Goal: Check status: Check status

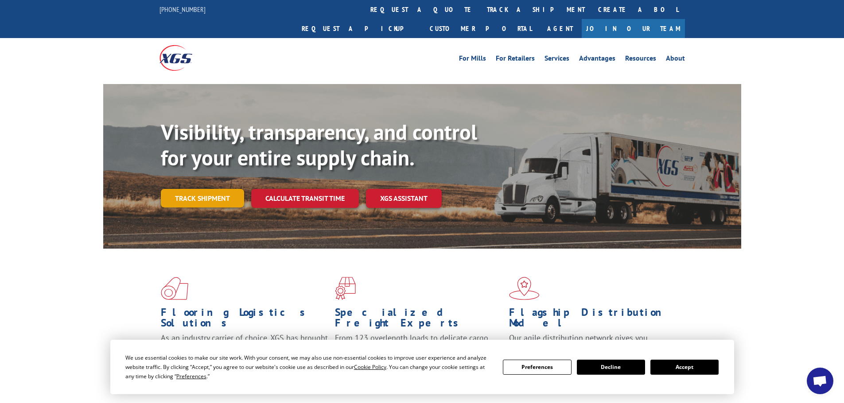
click at [197, 189] on link "Track shipment" at bounding box center [202, 198] width 83 height 19
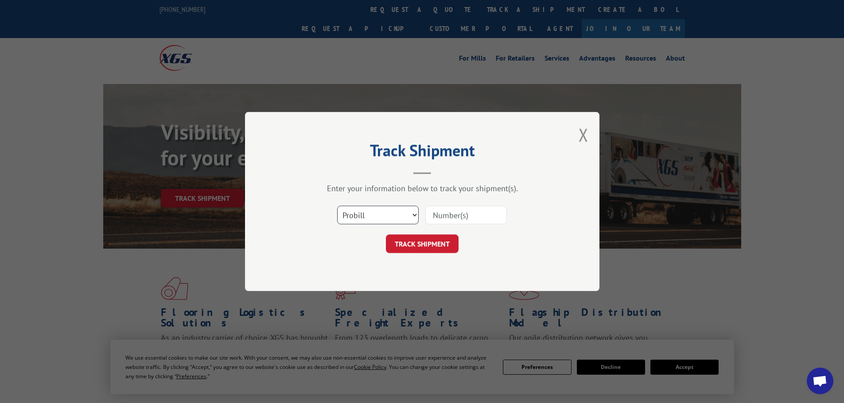
click at [383, 219] on select "Select category... Probill BOL PO" at bounding box center [377, 215] width 81 height 19
select select "po"
click at [337, 206] on select "Select category... Probill BOL PO" at bounding box center [377, 215] width 81 height 19
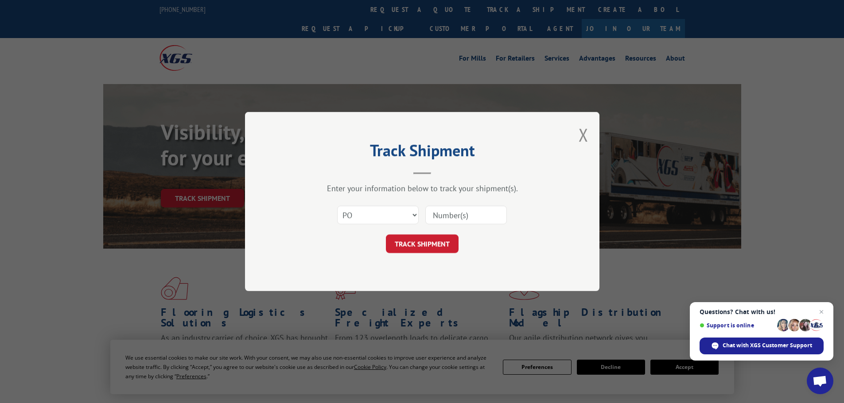
click at [453, 211] on input at bounding box center [465, 215] width 81 height 19
paste input "18530712"
type input "18530712"
click at [432, 244] on button "TRACK SHIPMENT" at bounding box center [422, 244] width 73 height 19
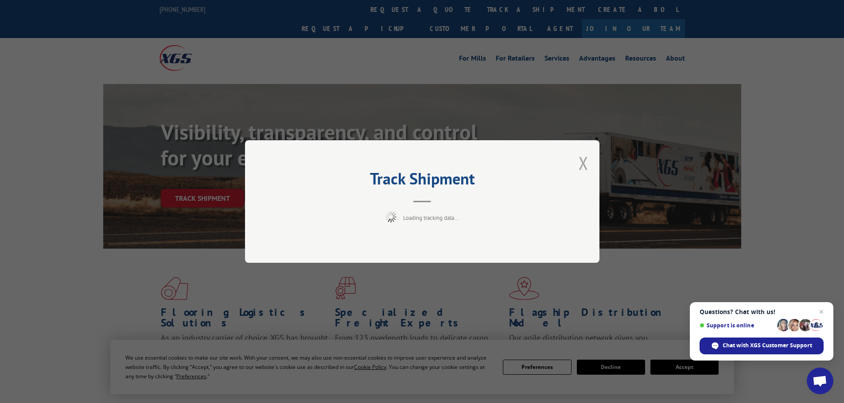
click at [582, 163] on button "Close modal" at bounding box center [583, 162] width 10 height 23
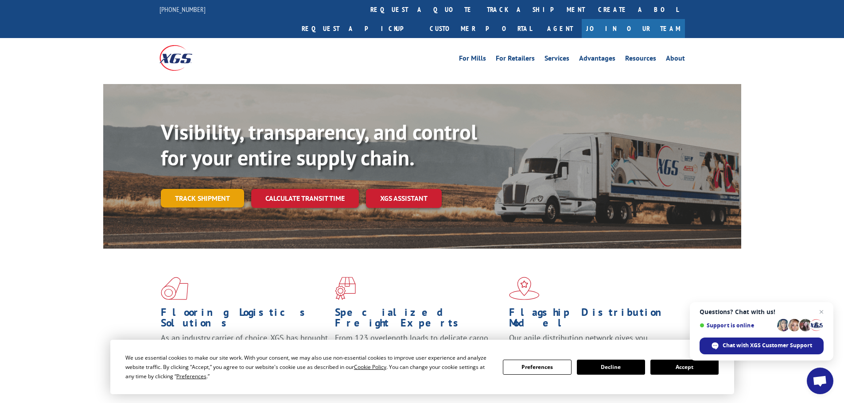
click at [210, 189] on link "Track shipment" at bounding box center [202, 198] width 83 height 19
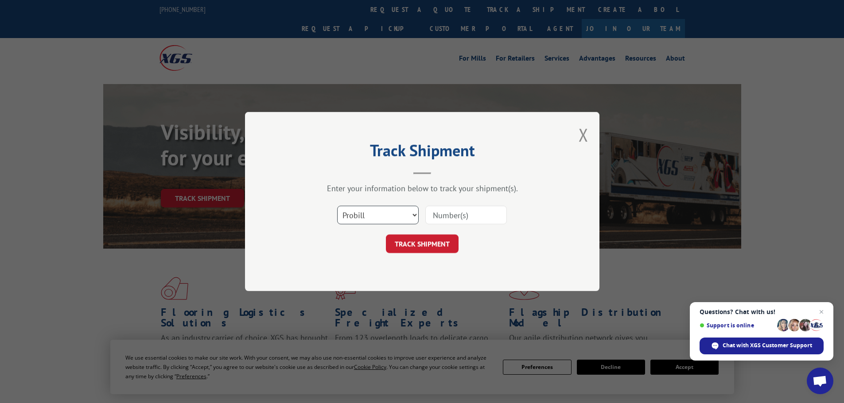
click at [384, 218] on select "Select category... Probill BOL PO" at bounding box center [377, 215] width 81 height 19
select select "bol"
click at [337, 206] on select "Select category... Probill BOL PO" at bounding box center [377, 215] width 81 height 19
click at [448, 219] on input at bounding box center [465, 215] width 81 height 19
paste input "18530712"
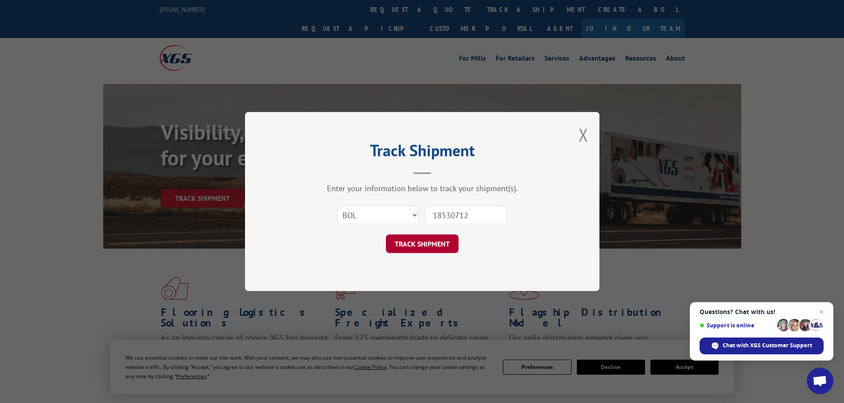
type input "18530712"
click at [415, 244] on button "TRACK SHIPMENT" at bounding box center [422, 244] width 73 height 19
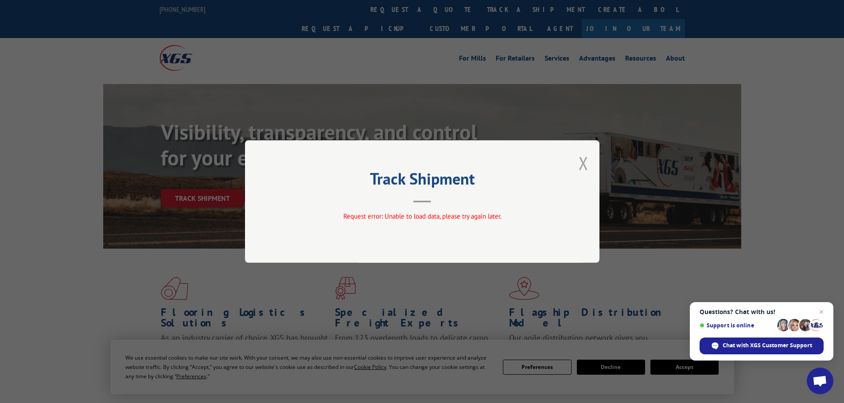
click at [579, 164] on button "Close modal" at bounding box center [583, 162] width 10 height 23
